Goal: Navigation & Orientation: Find specific page/section

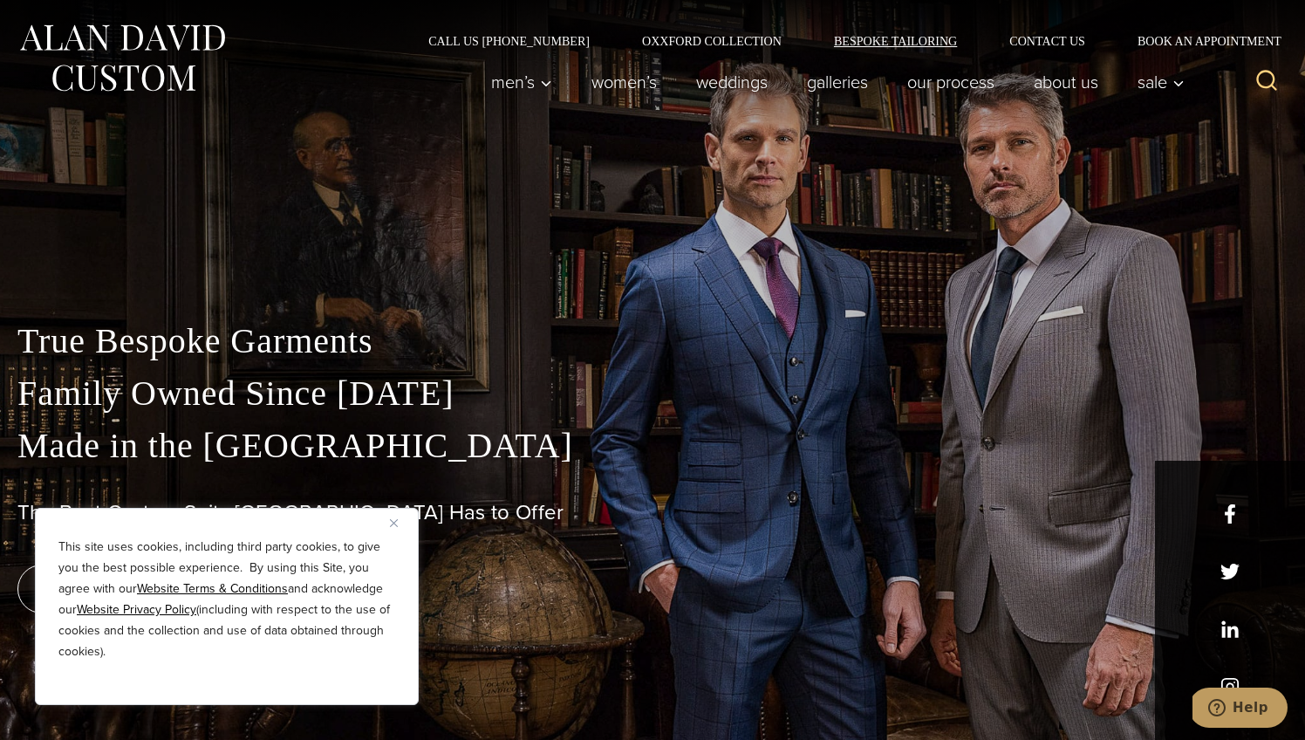
click at [888, 38] on link "Bespoke Tailoring" at bounding box center [895, 41] width 175 height 12
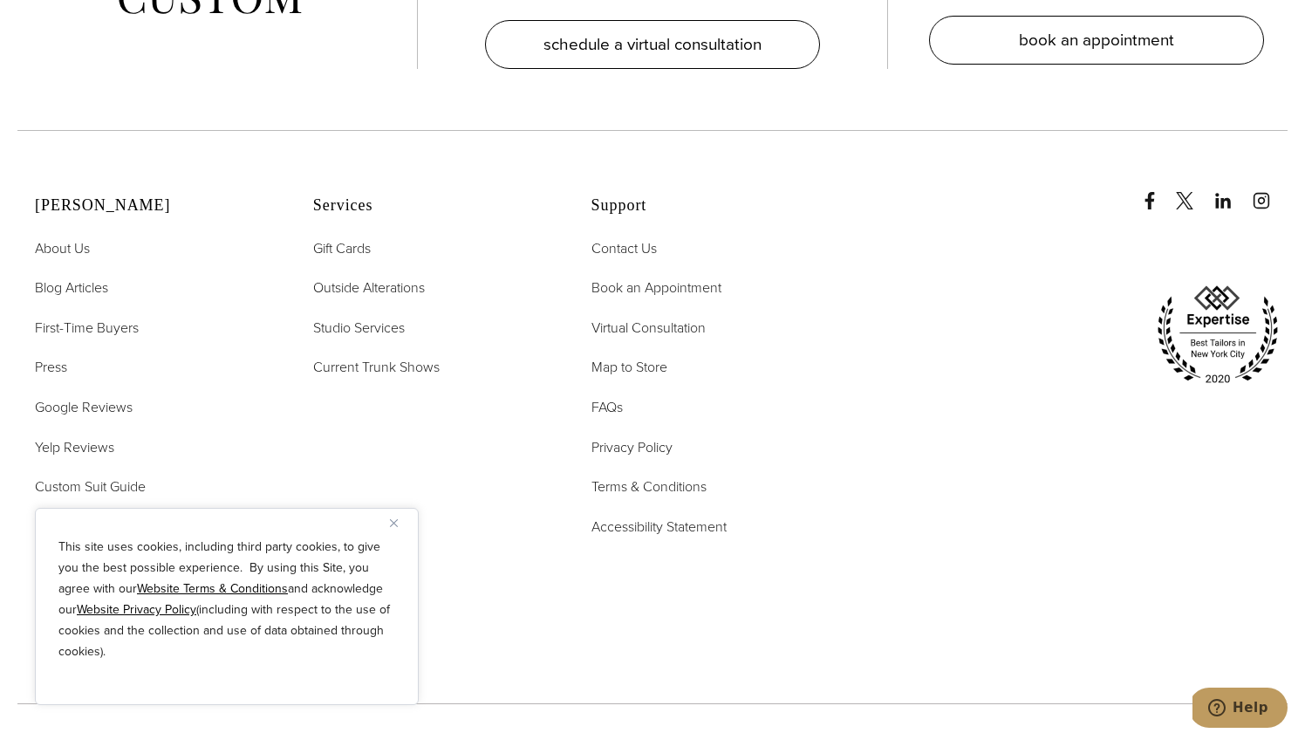
scroll to position [7780, 0]
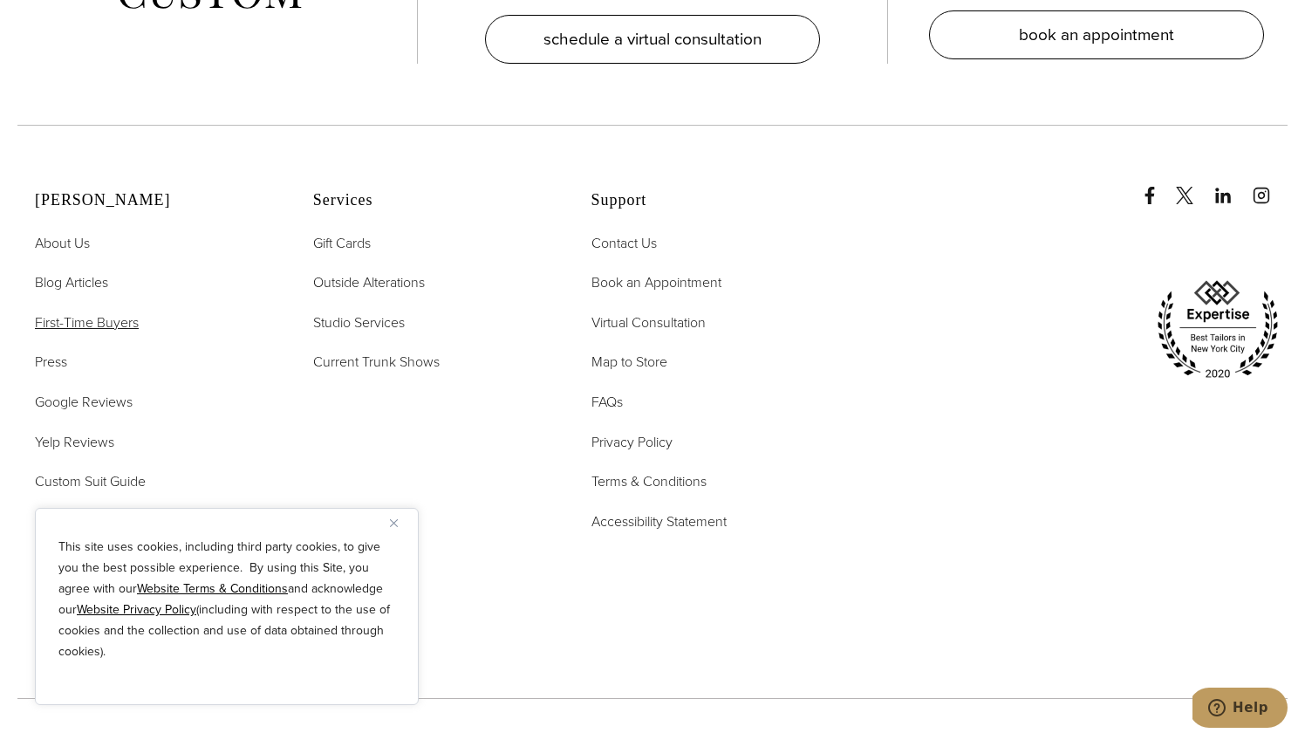
click at [102, 312] on span "First-Time Buyers" at bounding box center [87, 322] width 104 height 20
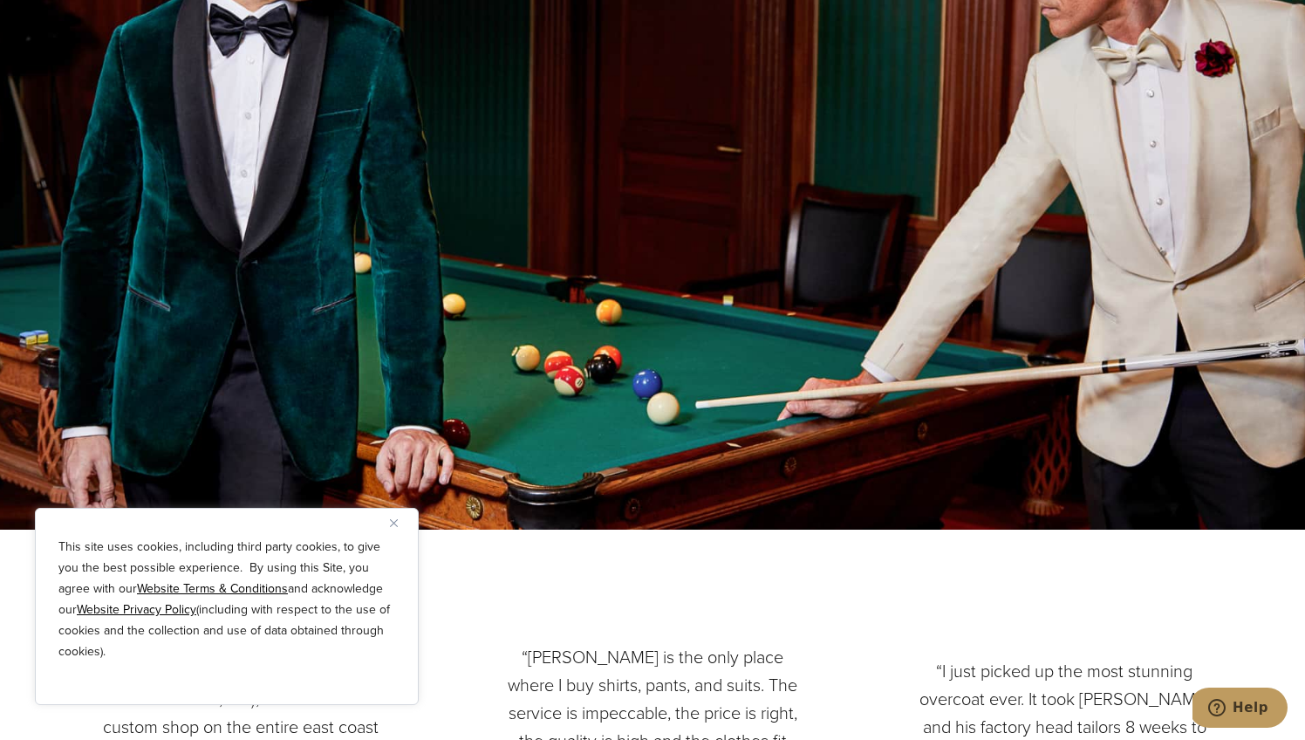
scroll to position [2179, 0]
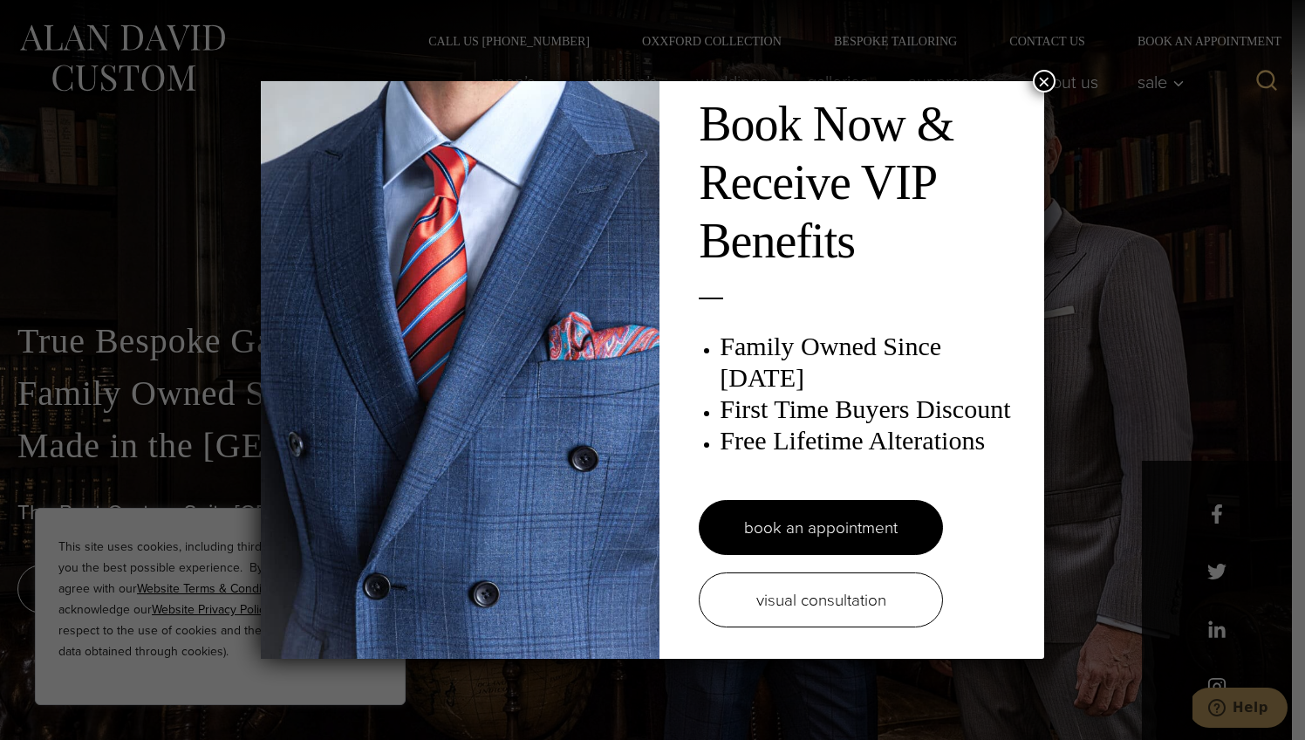
click at [1048, 79] on button "×" at bounding box center [1044, 81] width 23 height 23
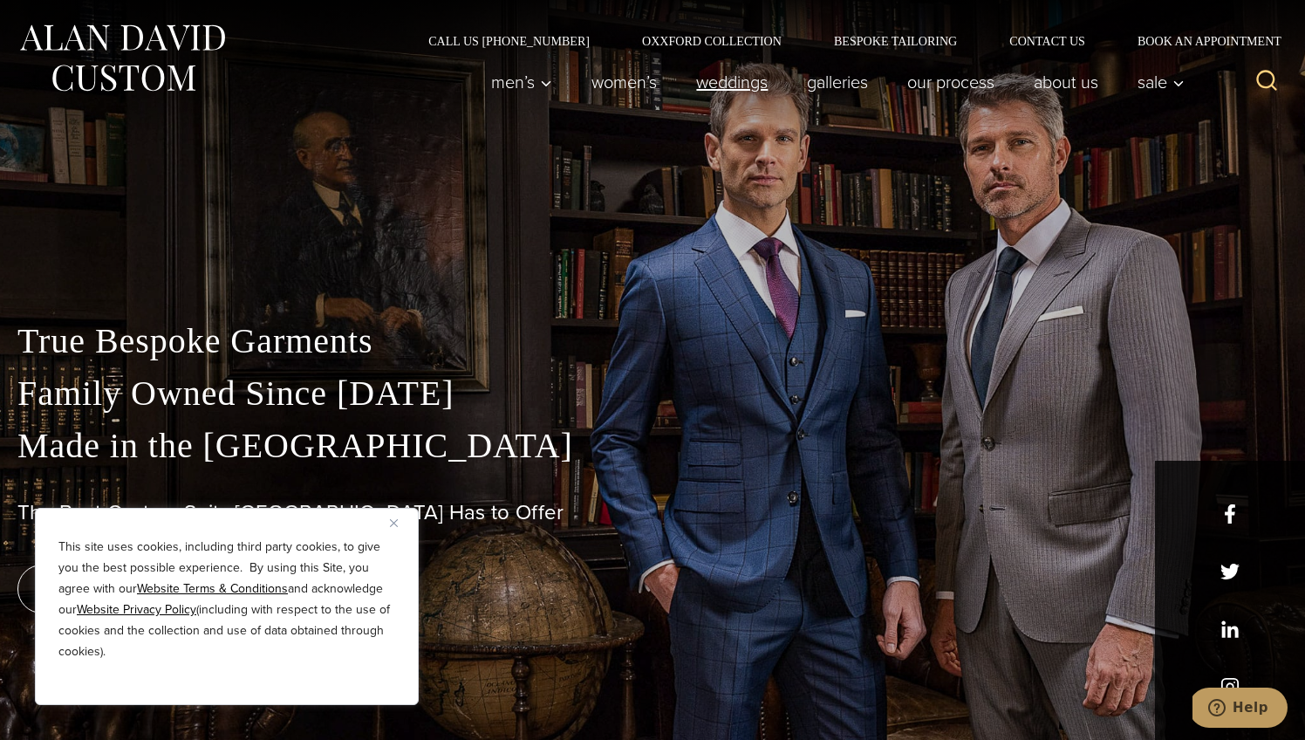
click at [721, 79] on link "weddings" at bounding box center [732, 82] width 111 height 35
